Goal: Book appointment/travel/reservation

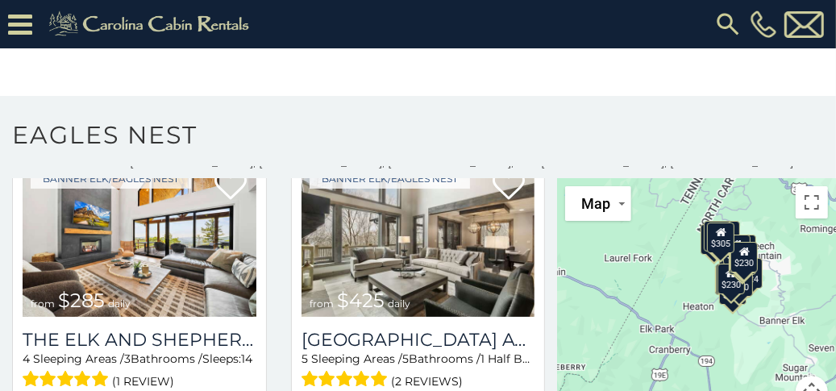
scroll to position [418, 0]
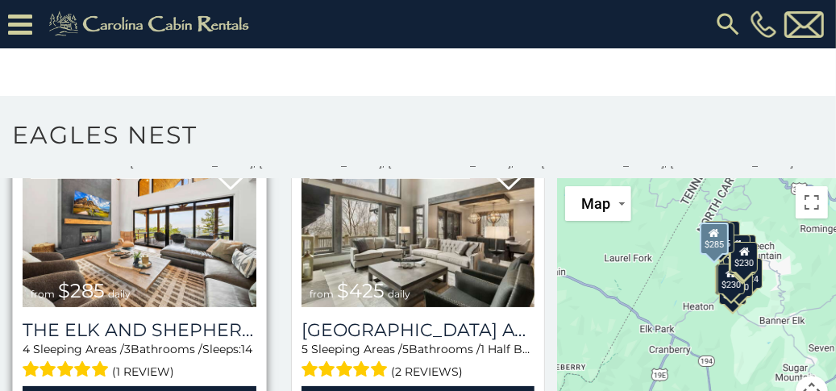
click at [90, 281] on span "$285" at bounding box center [81, 290] width 47 height 23
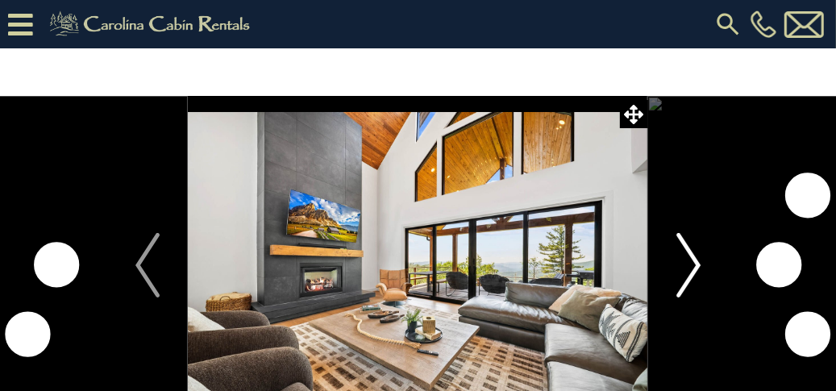
click at [697, 259] on img "Next" at bounding box center [689, 265] width 24 height 65
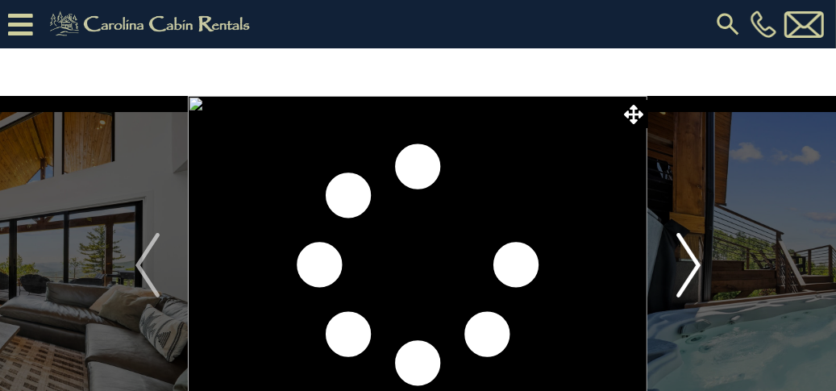
click at [697, 259] on img "Next" at bounding box center [689, 265] width 24 height 65
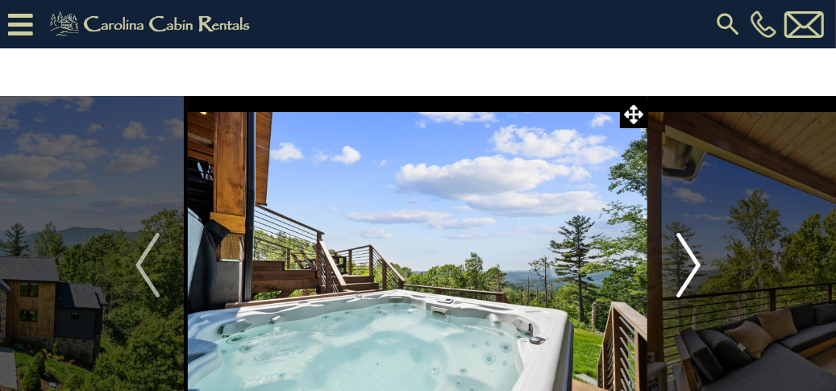
click at [697, 259] on img "Next" at bounding box center [689, 265] width 24 height 65
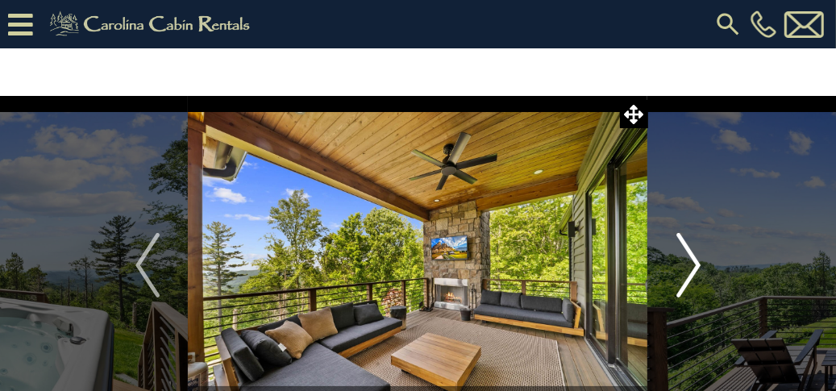
click at [697, 259] on img "Next" at bounding box center [689, 265] width 24 height 65
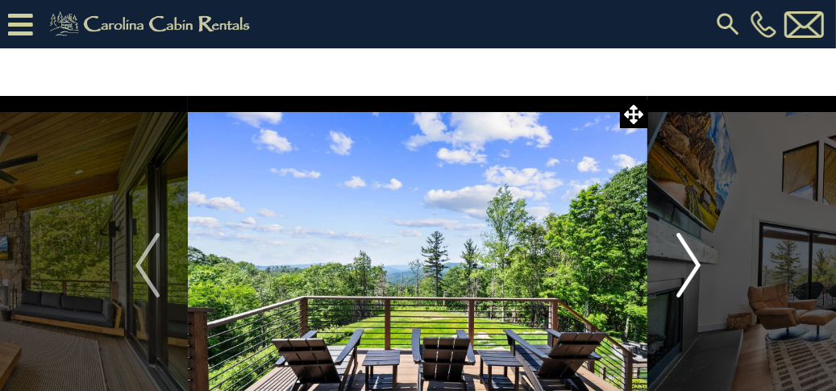
click at [697, 259] on img "Next" at bounding box center [689, 265] width 24 height 65
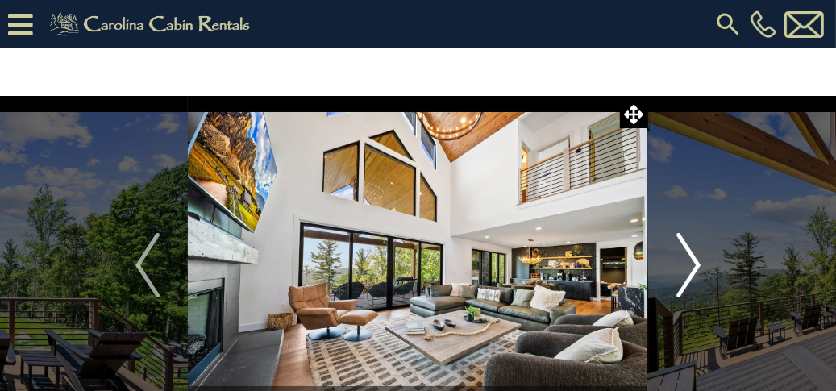
click at [697, 259] on img "Next" at bounding box center [689, 265] width 24 height 65
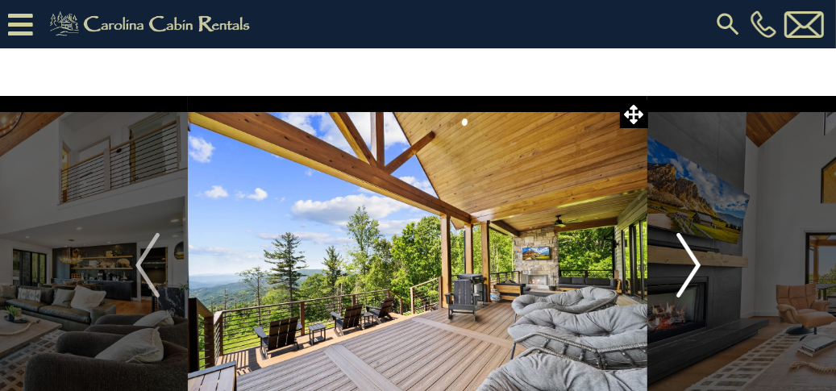
click at [697, 259] on img "Next" at bounding box center [689, 265] width 24 height 65
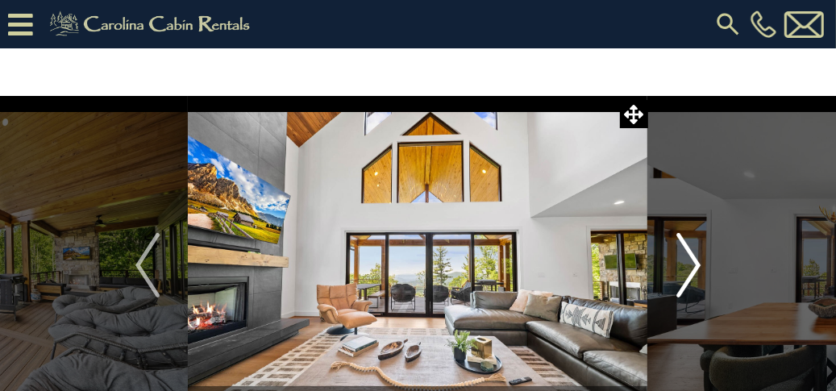
click at [697, 259] on img "Next" at bounding box center [689, 265] width 24 height 65
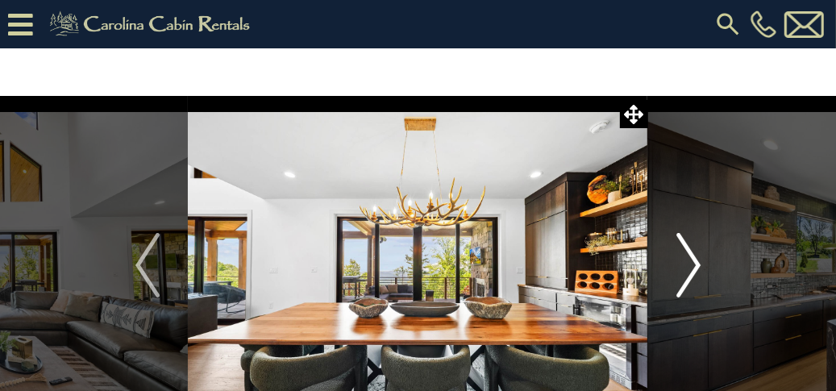
click at [697, 259] on img "Next" at bounding box center [689, 265] width 24 height 65
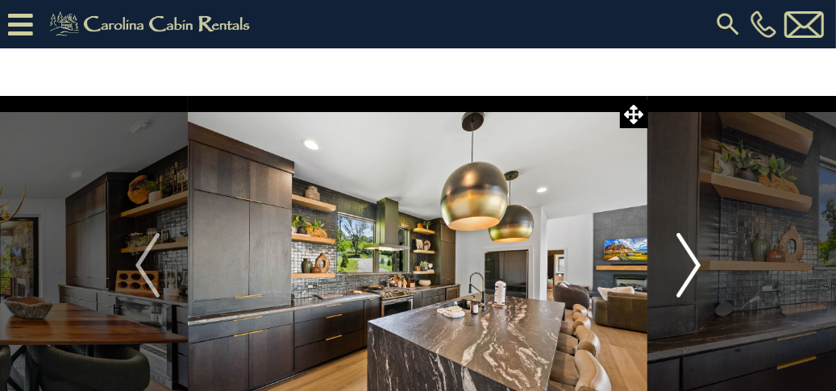
click at [697, 259] on img "Next" at bounding box center [689, 265] width 24 height 65
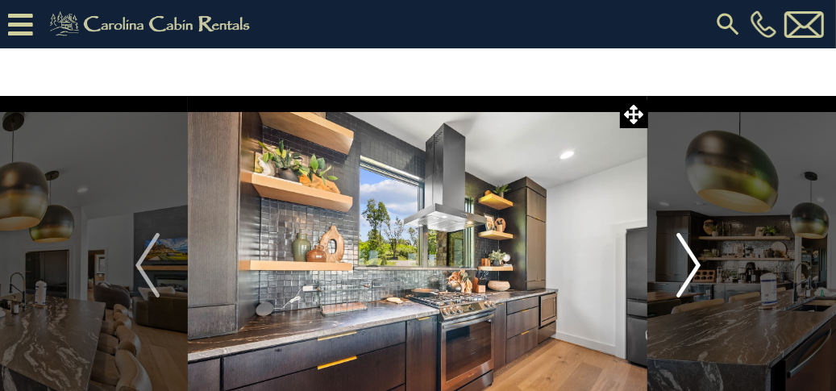
click at [697, 259] on img "Next" at bounding box center [689, 265] width 24 height 65
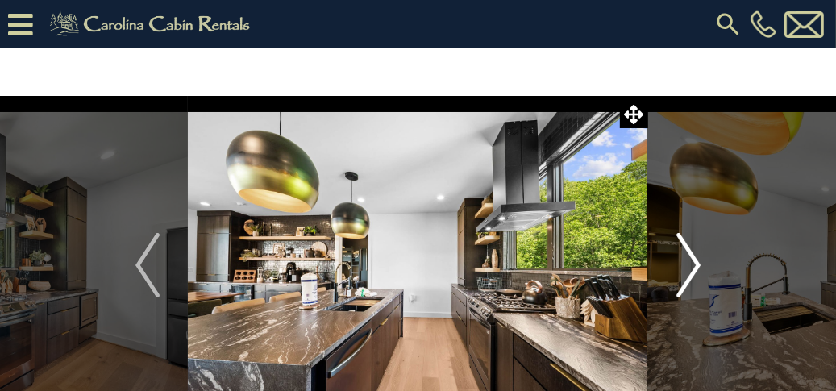
click at [697, 259] on img "Next" at bounding box center [689, 265] width 24 height 65
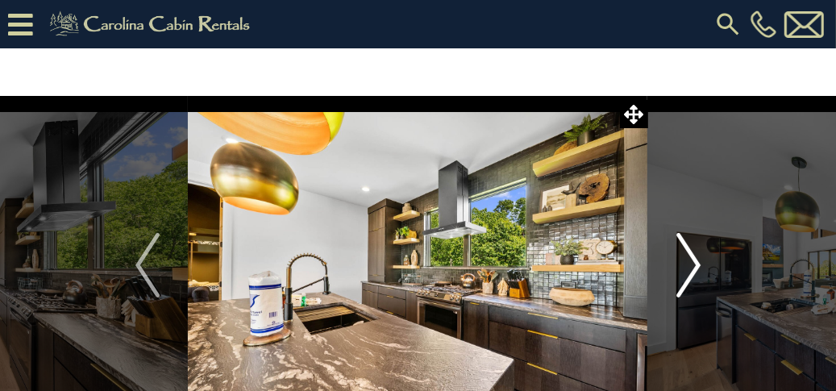
click at [697, 259] on img "Next" at bounding box center [689, 265] width 24 height 65
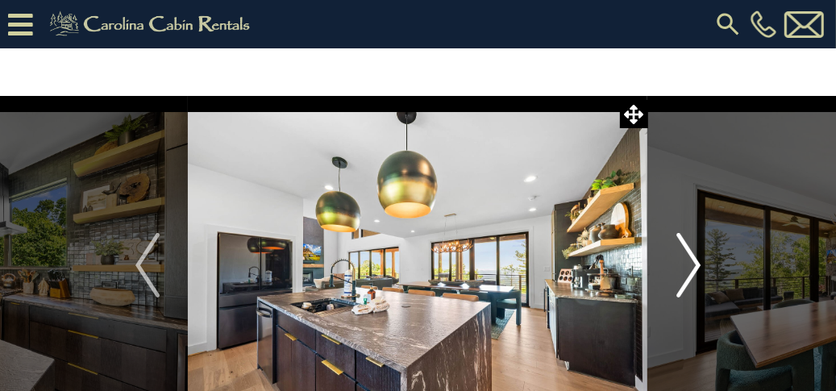
click at [697, 259] on img "Next" at bounding box center [689, 265] width 24 height 65
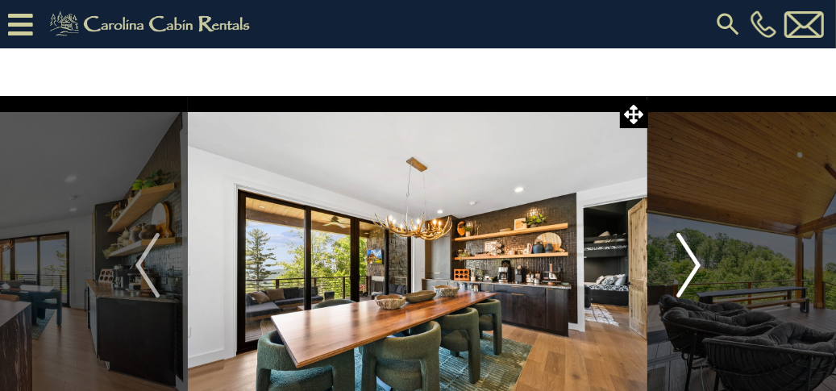
click at [697, 259] on img "Next" at bounding box center [689, 265] width 24 height 65
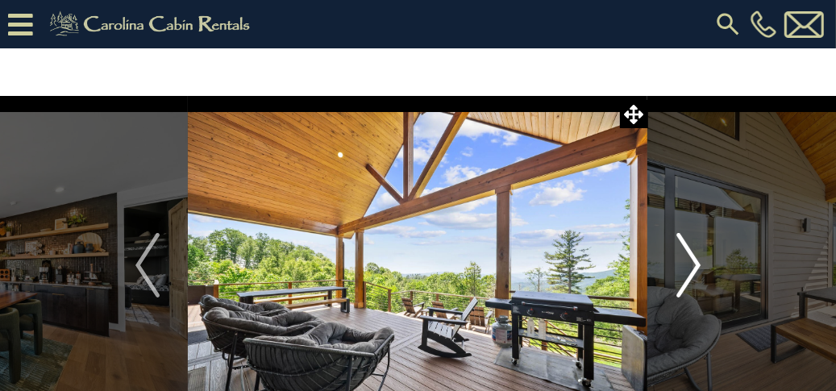
click at [697, 259] on img "Next" at bounding box center [689, 265] width 24 height 65
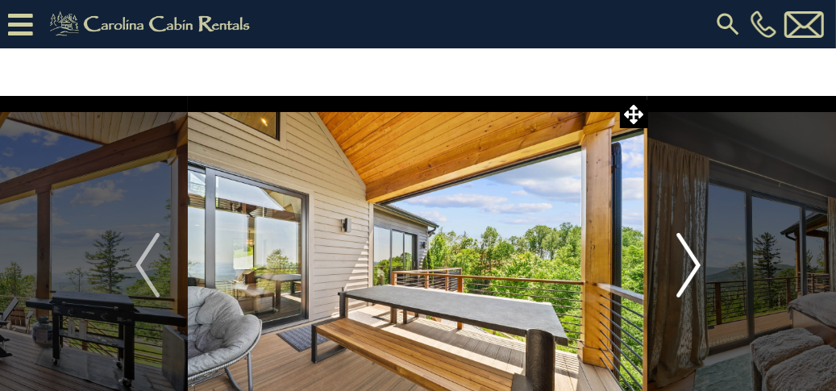
click at [697, 259] on img "Next" at bounding box center [689, 265] width 24 height 65
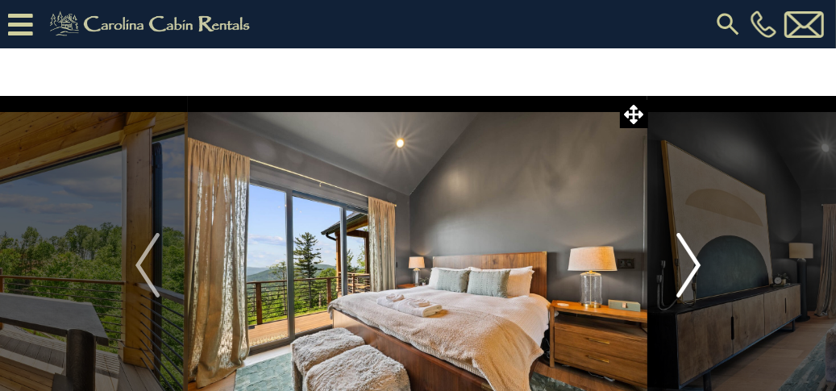
click at [697, 259] on img "Next" at bounding box center [689, 265] width 24 height 65
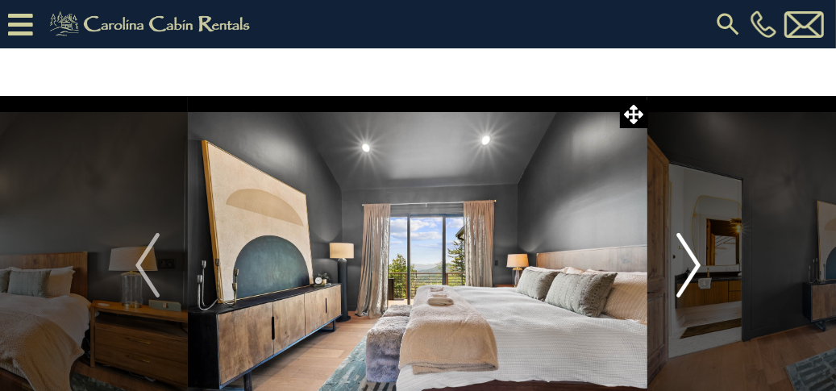
click at [697, 259] on img "Next" at bounding box center [689, 265] width 24 height 65
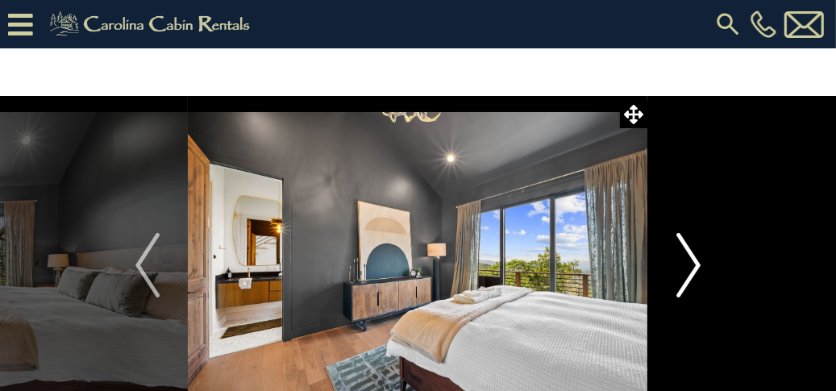
click at [697, 259] on img "Next" at bounding box center [689, 265] width 24 height 65
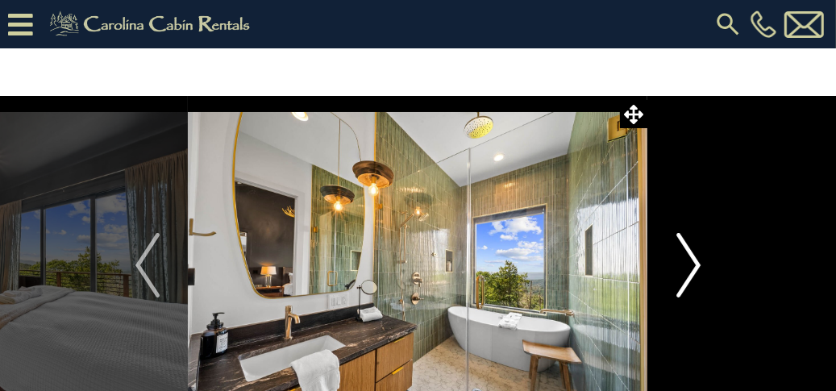
click at [697, 259] on img "Next" at bounding box center [689, 265] width 24 height 65
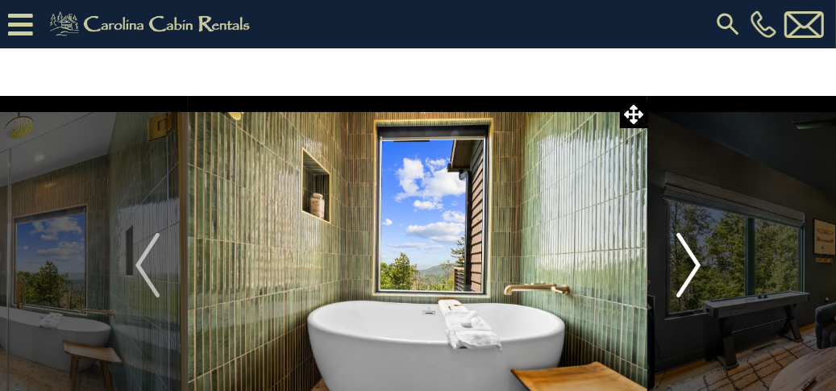
click at [697, 259] on img "Next" at bounding box center [689, 265] width 24 height 65
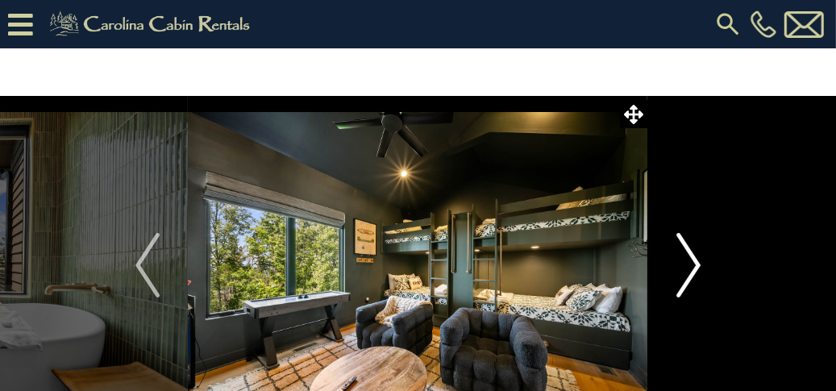
click at [697, 259] on img "Next" at bounding box center [689, 265] width 24 height 65
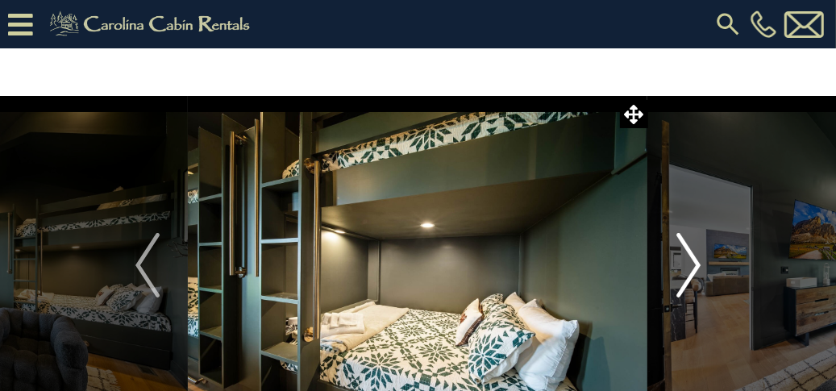
click at [701, 266] on img "Next" at bounding box center [689, 265] width 24 height 65
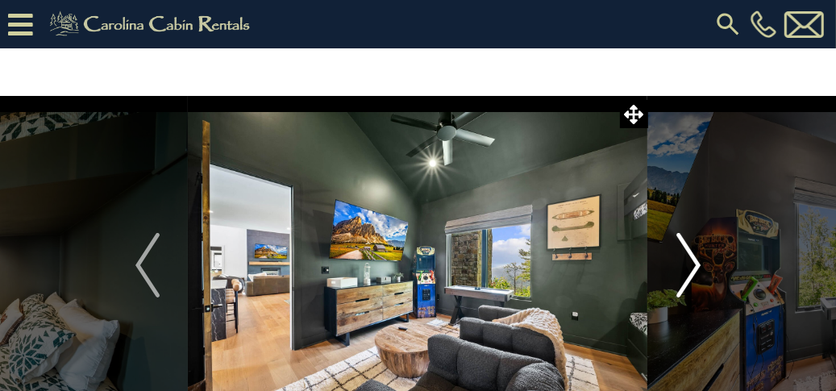
click at [701, 266] on img "Next" at bounding box center [689, 265] width 24 height 65
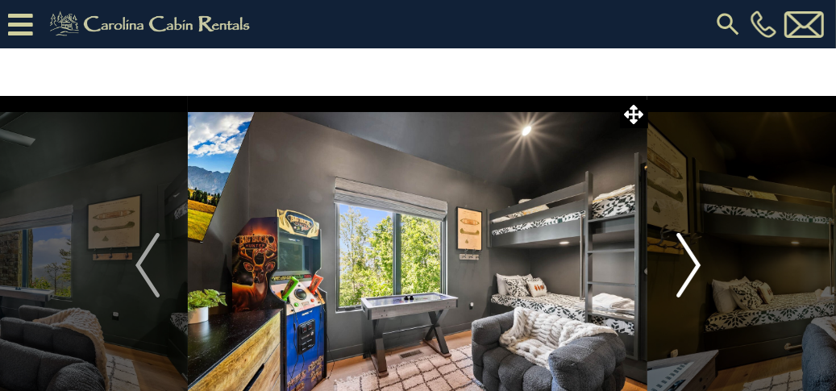
click at [701, 266] on img "Next" at bounding box center [689, 265] width 24 height 65
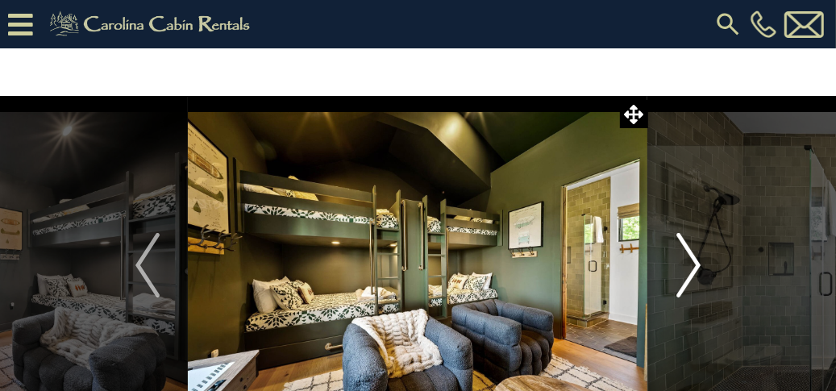
click at [701, 267] on img "Next" at bounding box center [689, 265] width 24 height 65
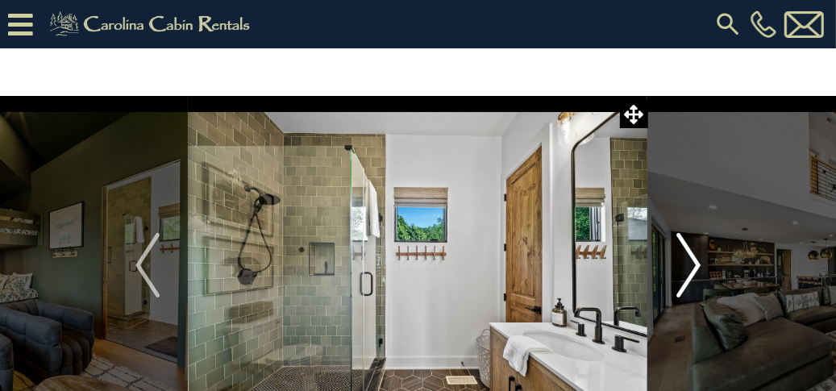
click at [701, 268] on button "Next" at bounding box center [688, 265] width 81 height 339
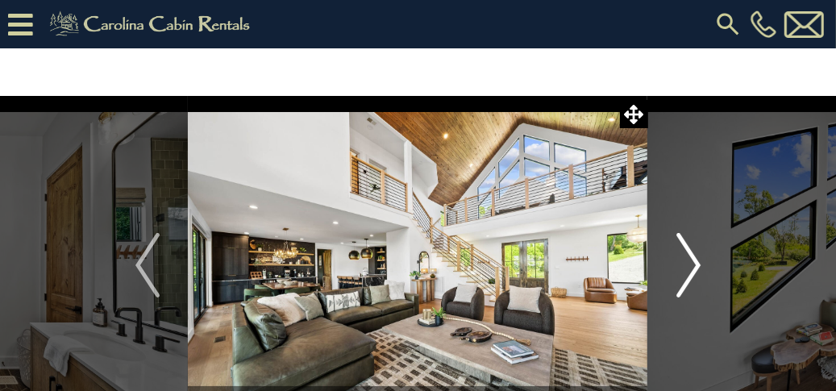
click at [701, 267] on img "Next" at bounding box center [689, 265] width 24 height 65
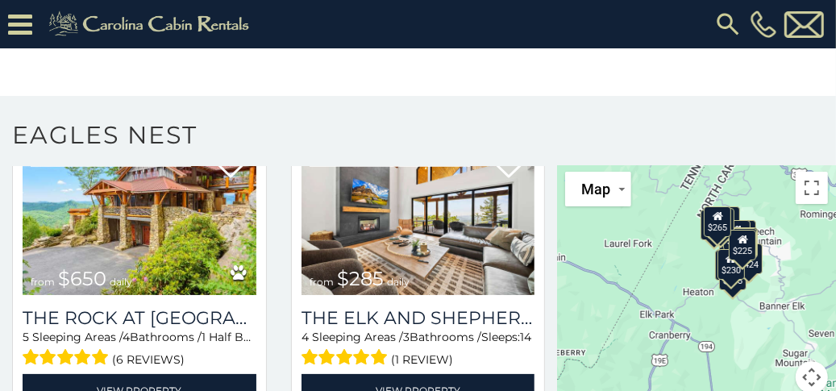
scroll to position [419, 0]
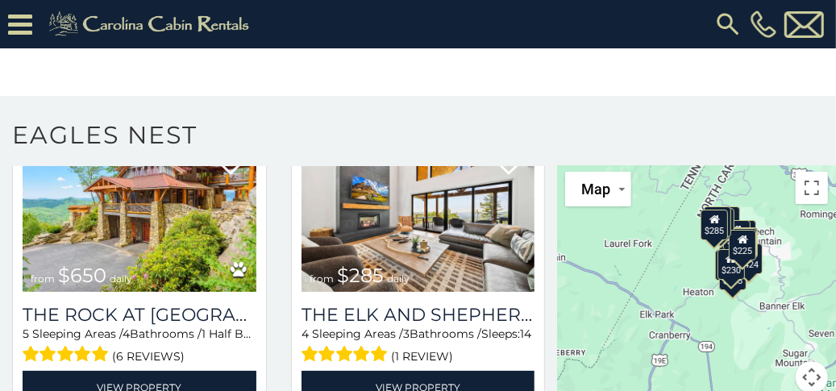
click at [710, 229] on div "$285" at bounding box center [714, 224] width 27 height 31
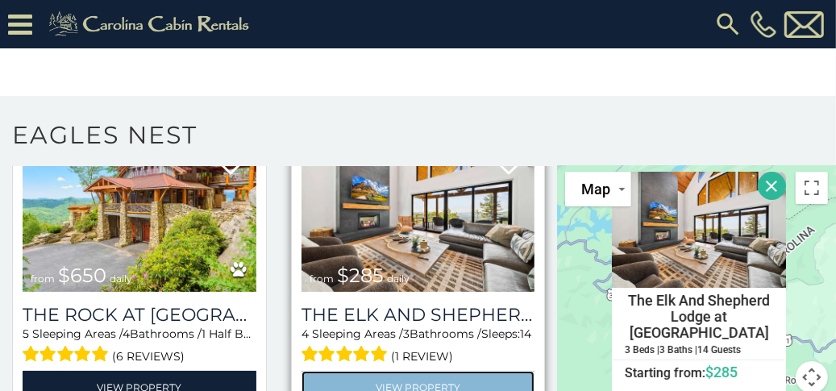
click at [449, 378] on link "View Property" at bounding box center [419, 387] width 234 height 33
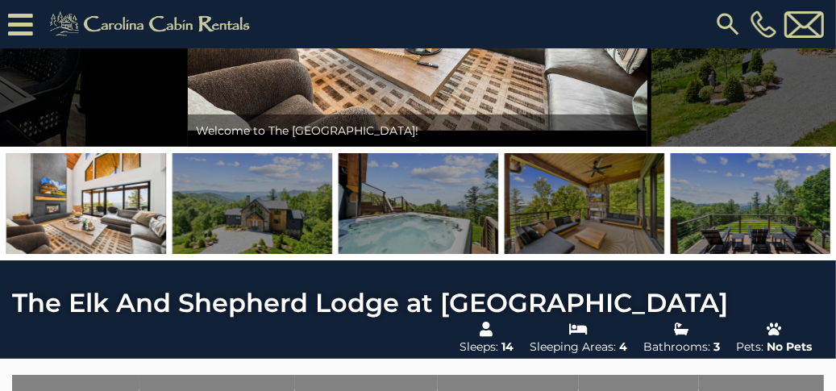
scroll to position [248, 0]
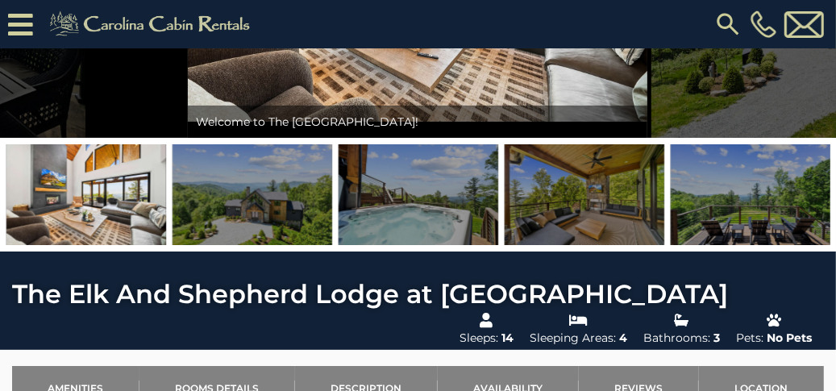
click at [257, 213] on img at bounding box center [253, 194] width 160 height 101
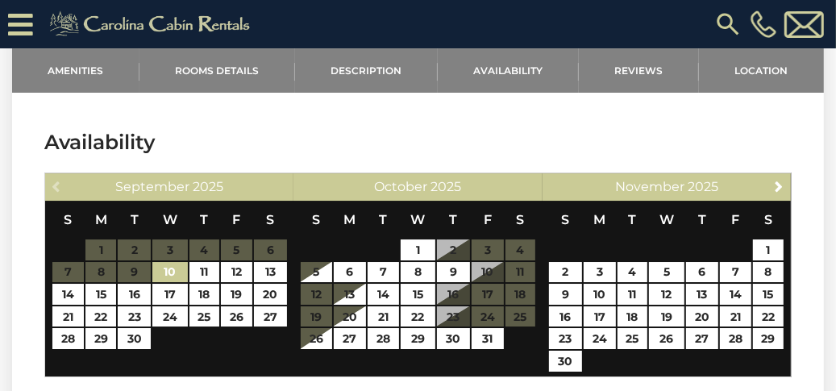
scroll to position [3115, 0]
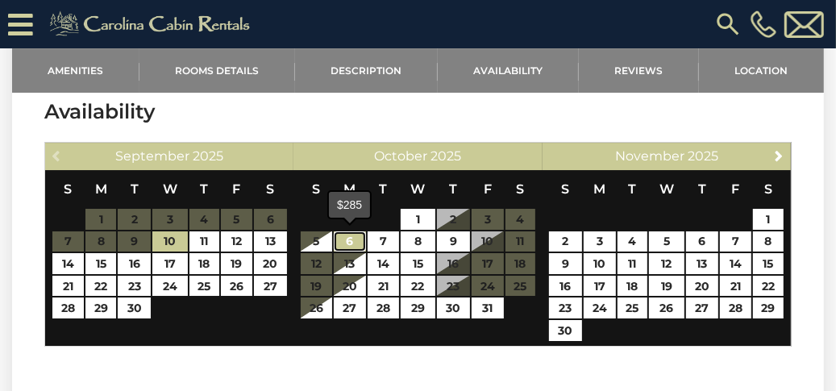
click at [349, 239] on link "6" at bounding box center [350, 241] width 32 height 21
type input "**********"
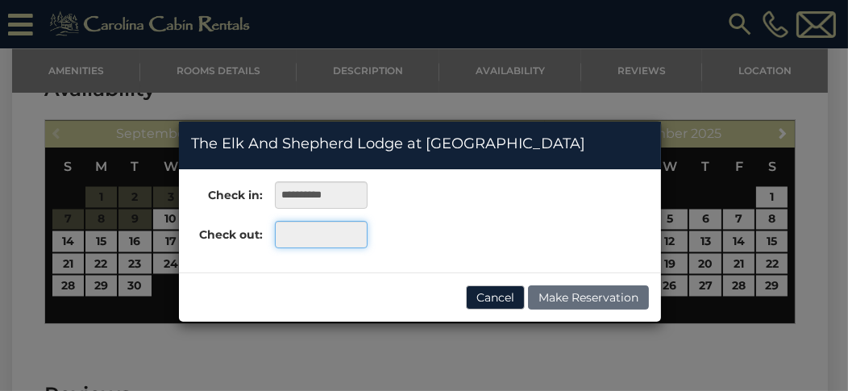
click at [333, 237] on input "text" at bounding box center [321, 234] width 93 height 27
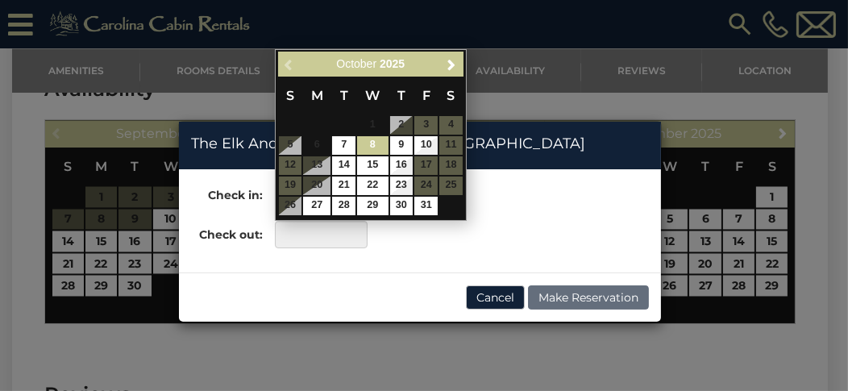
click at [379, 148] on link "8" at bounding box center [372, 145] width 31 height 19
type input "**********"
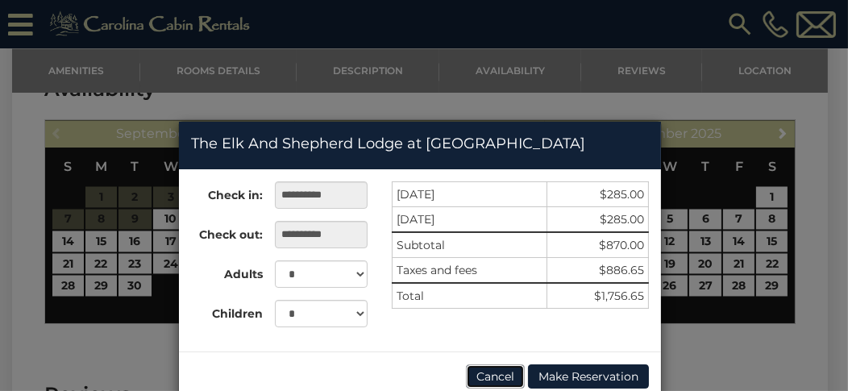
click at [483, 374] on button "Cancel" at bounding box center [495, 376] width 59 height 24
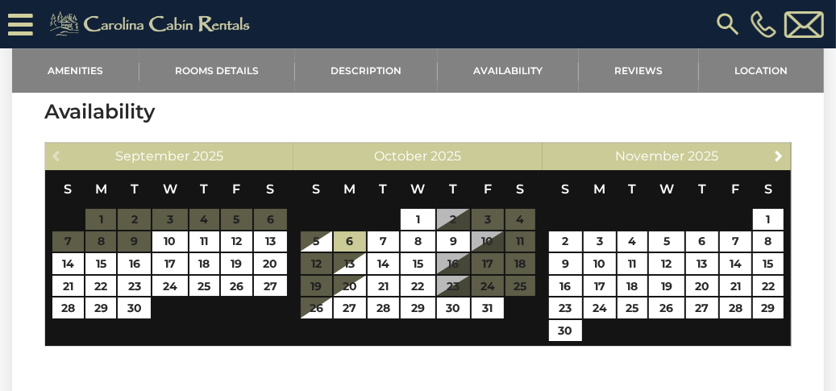
click at [630, 154] on span "November" at bounding box center [649, 155] width 69 height 15
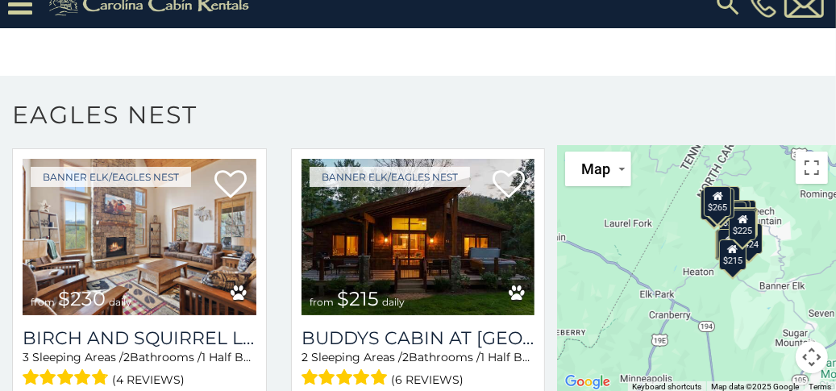
scroll to position [1922, 0]
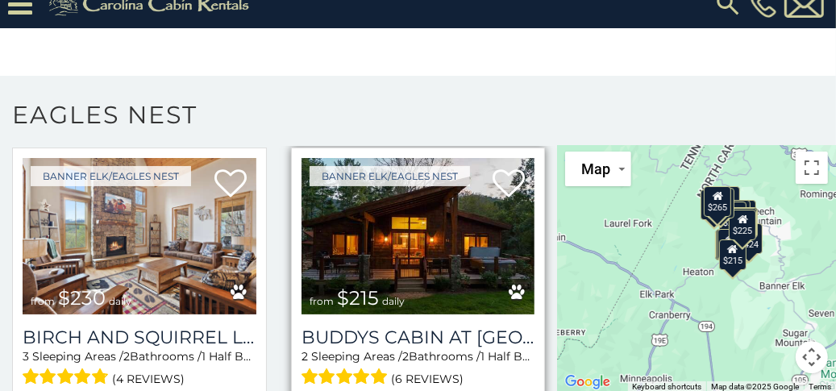
click at [441, 248] on img at bounding box center [419, 236] width 234 height 156
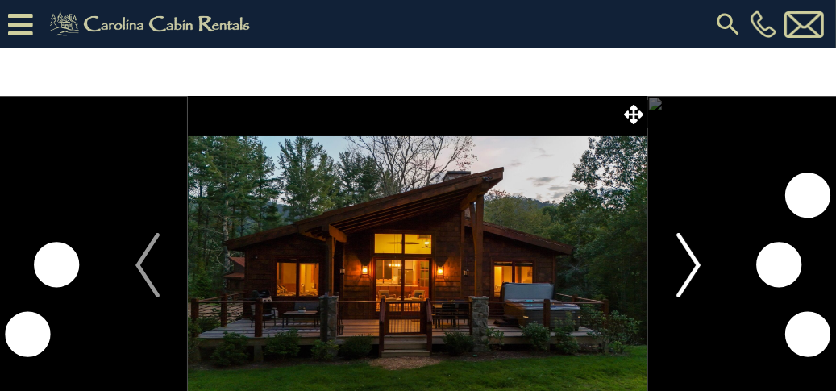
click at [690, 276] on img "Next" at bounding box center [689, 265] width 24 height 65
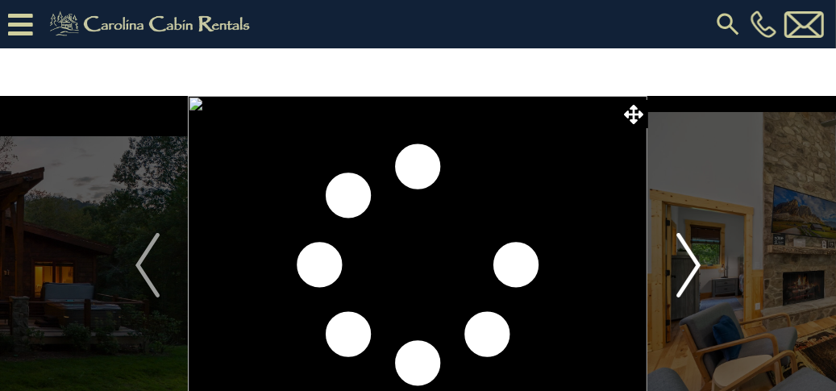
click at [693, 271] on img "Next" at bounding box center [689, 265] width 24 height 65
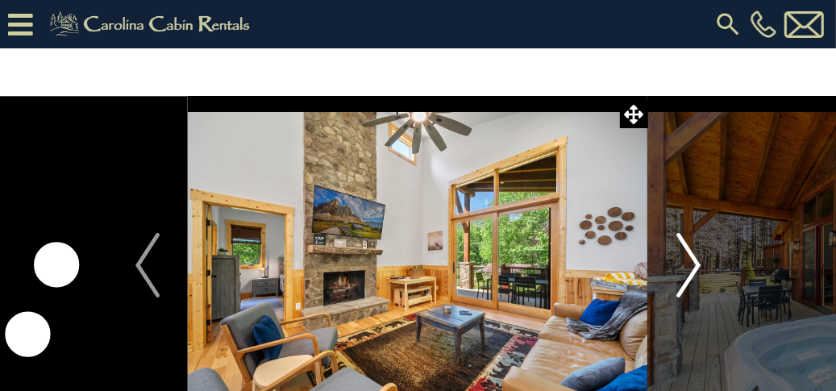
click at [673, 277] on button "Next" at bounding box center [688, 265] width 81 height 339
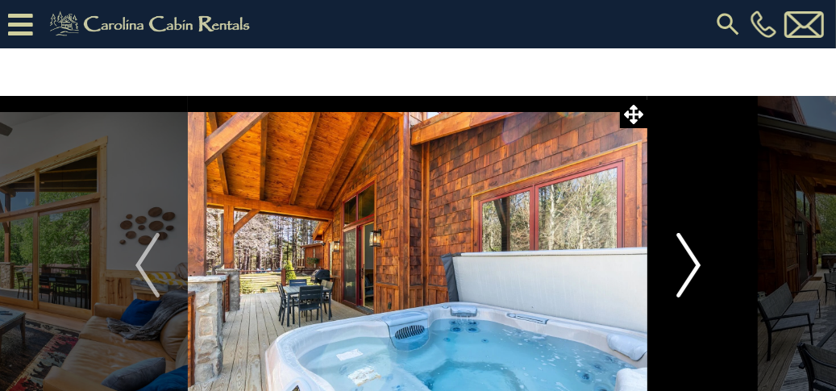
click at [697, 272] on img "Next" at bounding box center [689, 265] width 24 height 65
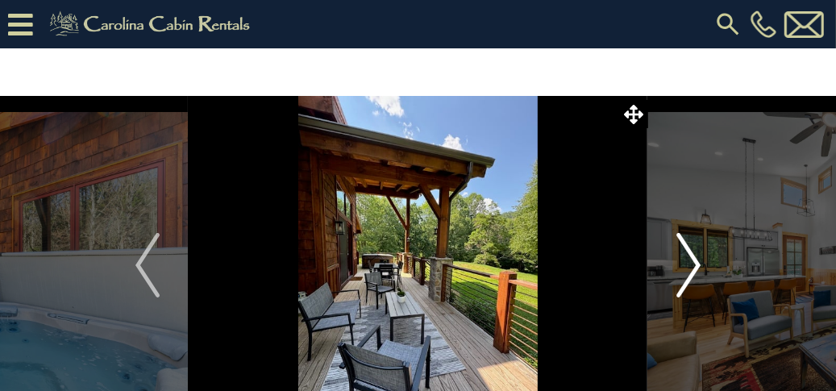
click at [693, 271] on img "Next" at bounding box center [689, 265] width 24 height 65
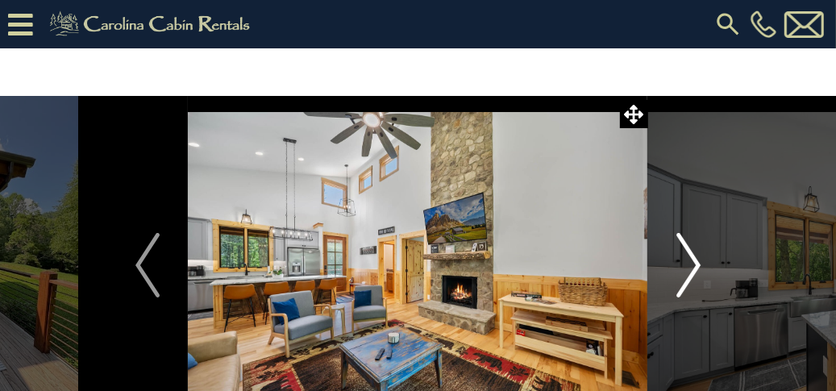
click at [694, 275] on img "Next" at bounding box center [689, 265] width 24 height 65
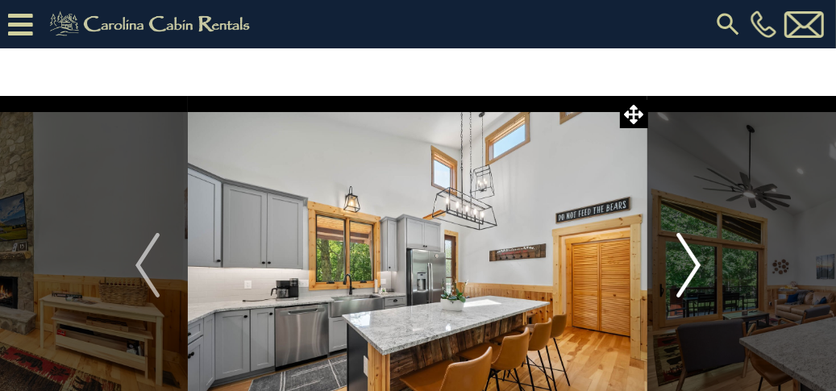
click at [695, 273] on img "Next" at bounding box center [689, 265] width 24 height 65
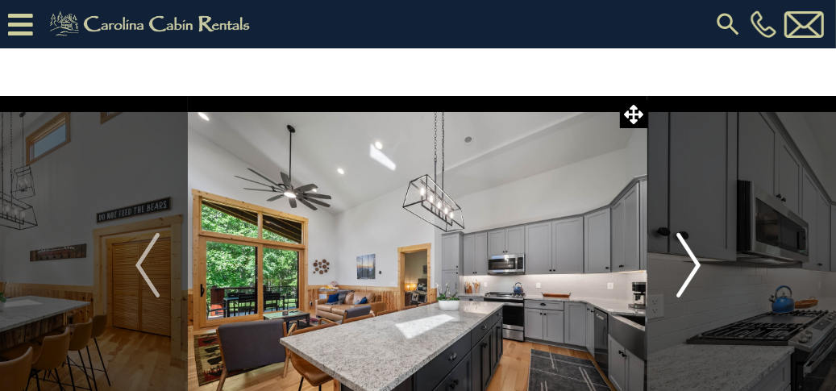
click at [697, 277] on img "Next" at bounding box center [689, 265] width 24 height 65
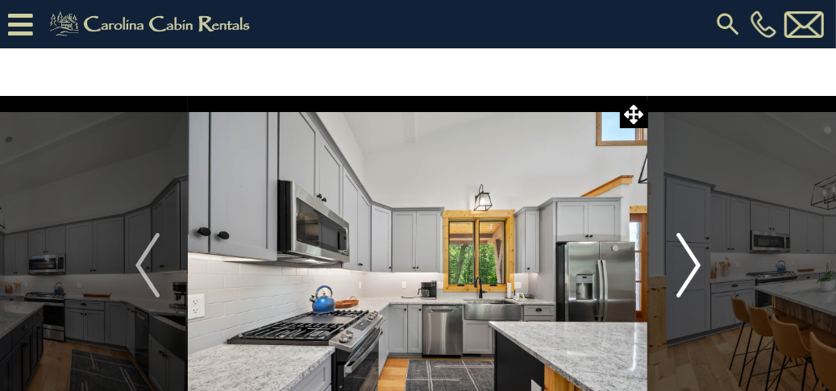
click at [696, 274] on img "Next" at bounding box center [689, 265] width 24 height 65
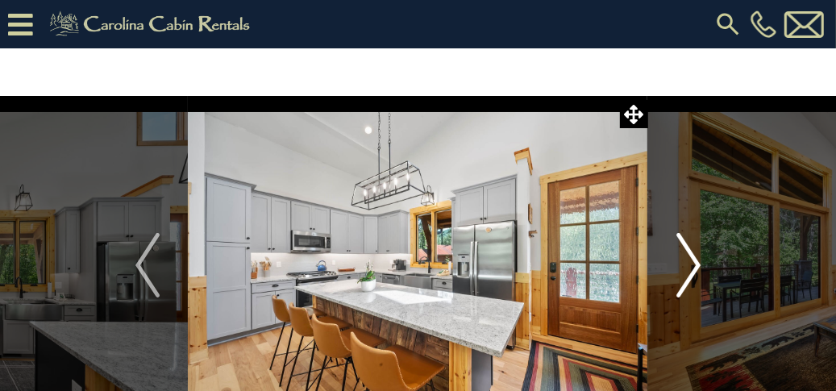
click at [695, 274] on img "Next" at bounding box center [689, 265] width 24 height 65
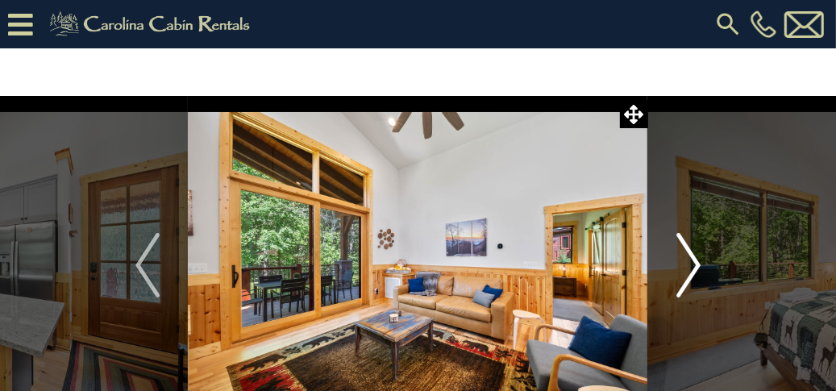
click at [699, 269] on img "Next" at bounding box center [689, 265] width 24 height 65
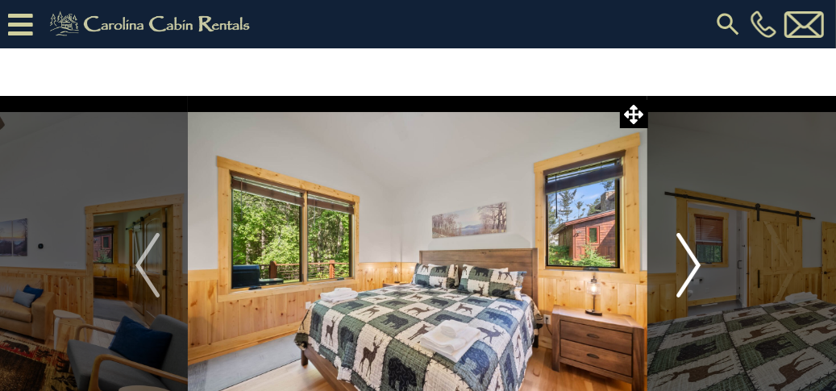
click at [699, 280] on img "Next" at bounding box center [689, 265] width 24 height 65
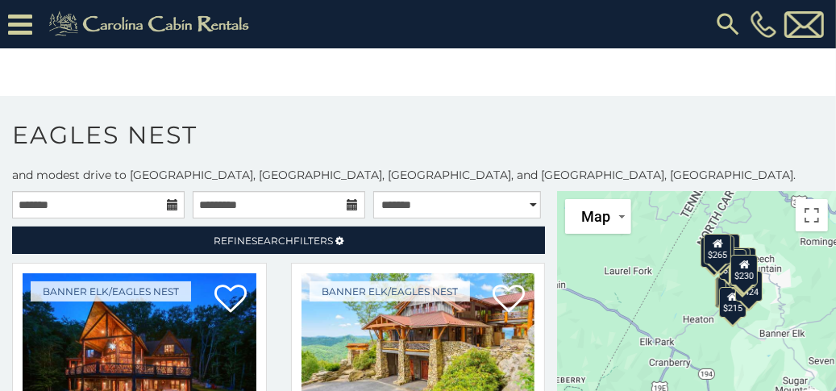
scroll to position [75, 0]
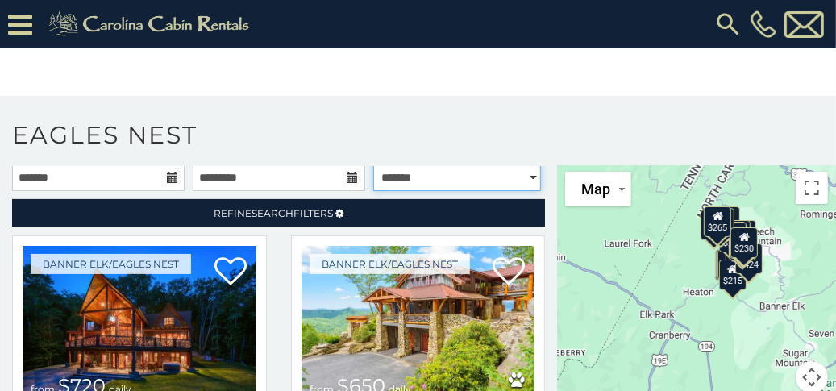
click at [506, 181] on select "**********" at bounding box center [457, 177] width 168 height 27
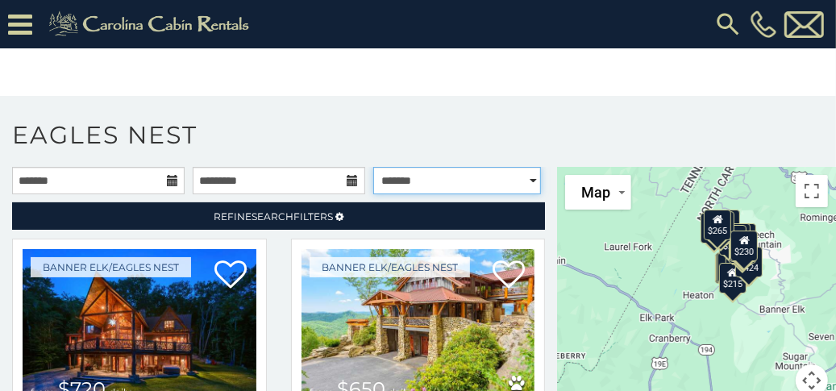
select select "*********"
click at [373, 167] on select "**********" at bounding box center [457, 180] width 168 height 27
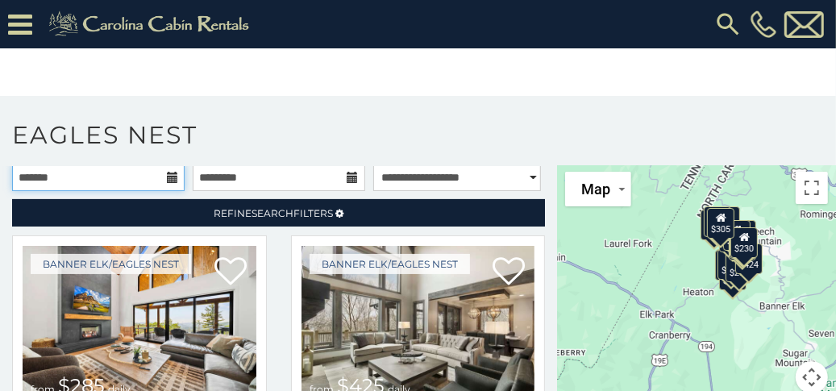
click at [73, 178] on input "text" at bounding box center [98, 177] width 173 height 27
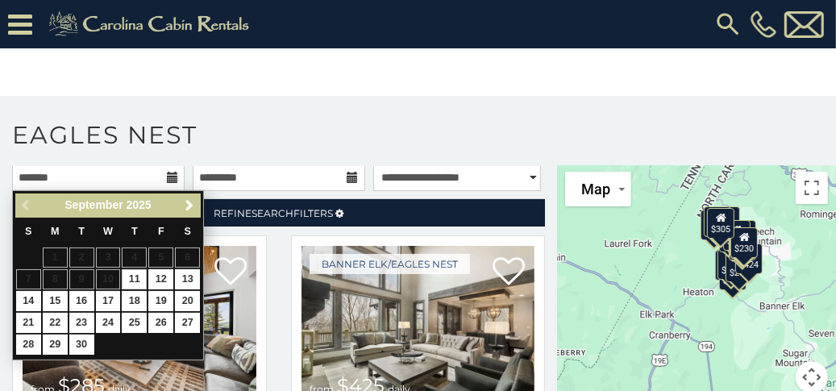
click at [189, 206] on span "Next" at bounding box center [189, 205] width 13 height 13
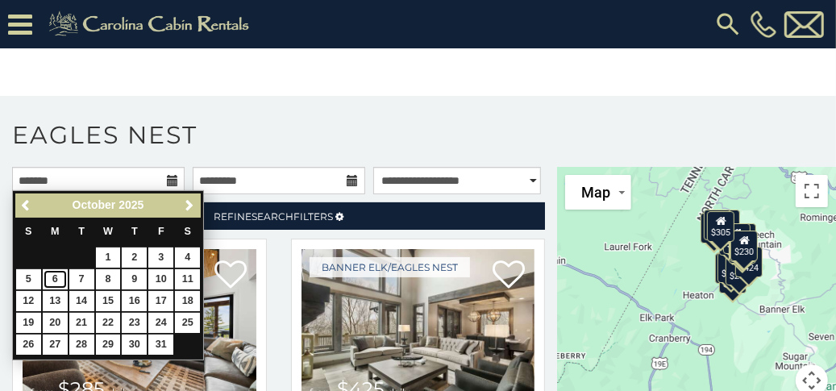
click at [57, 284] on link "6" at bounding box center [55, 279] width 25 height 20
type input "**********"
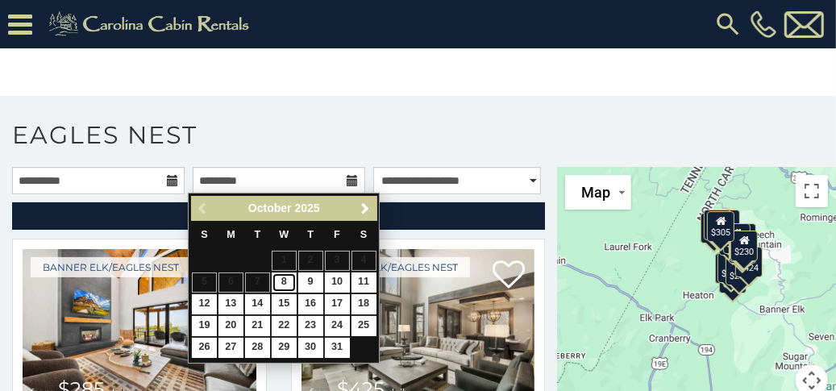
click at [283, 286] on link "8" at bounding box center [284, 283] width 25 height 20
type input "**********"
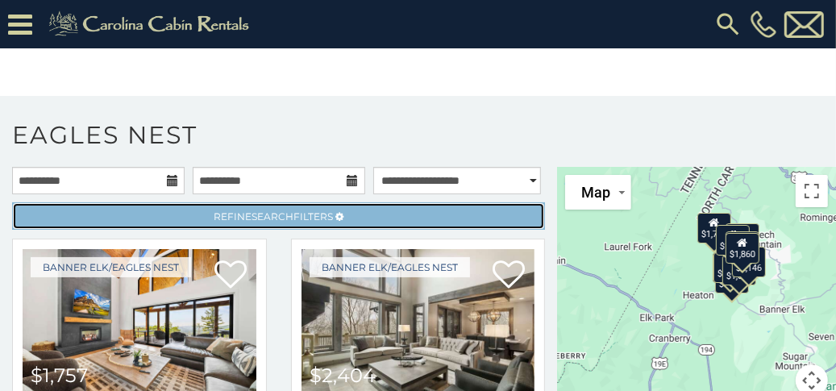
click at [248, 224] on link "Refine Search Filters" at bounding box center [278, 215] width 533 height 27
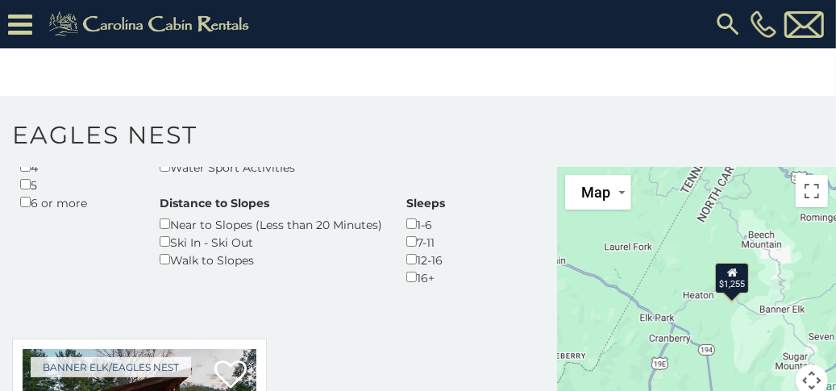
scroll to position [588, 0]
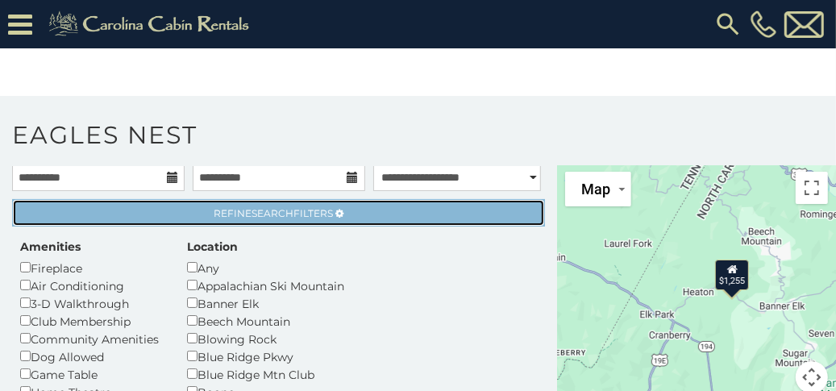
click at [217, 213] on span "Refine Search Filters" at bounding box center [273, 213] width 119 height 12
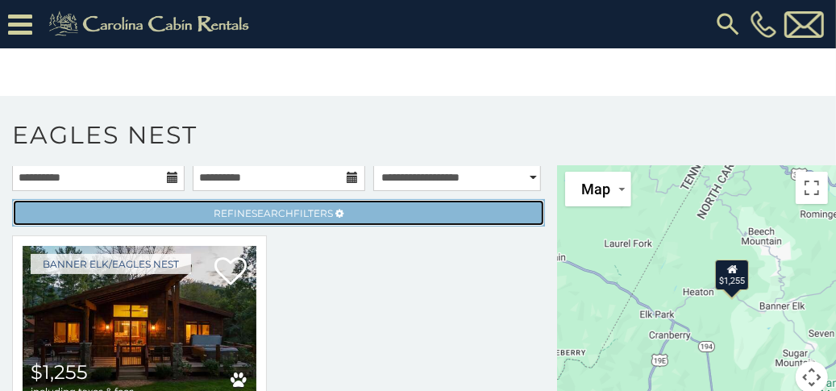
click at [227, 214] on span "Refine Search Filters" at bounding box center [273, 213] width 119 height 12
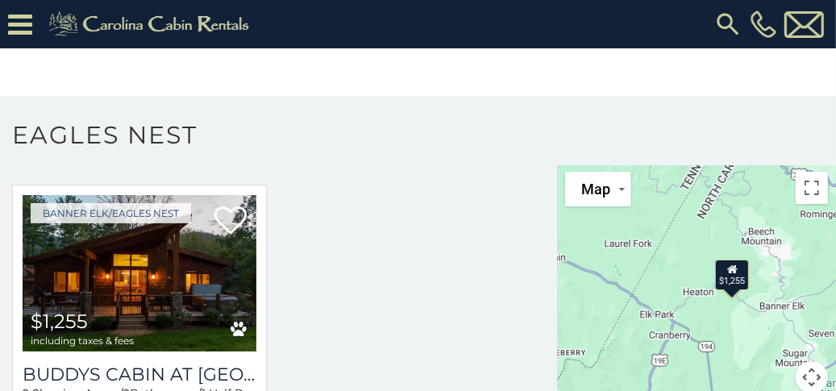
scroll to position [738, 0]
